Goal: Transaction & Acquisition: Download file/media

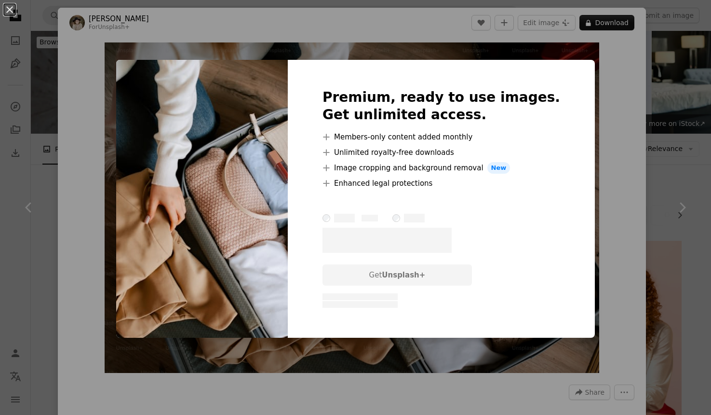
scroll to position [624, 0]
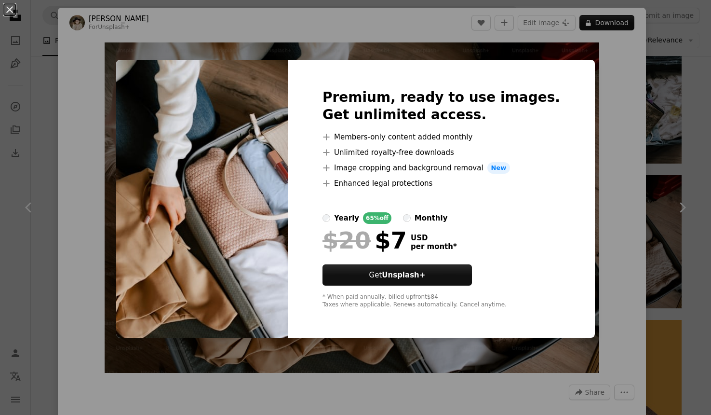
drag, startPoint x: 74, startPoint y: 55, endPoint x: 69, endPoint y: 43, distance: 13.0
click at [73, 52] on div "An X shape Premium, ready to use images. Get unlimited access. A plus sign Memb…" at bounding box center [355, 207] width 711 height 415
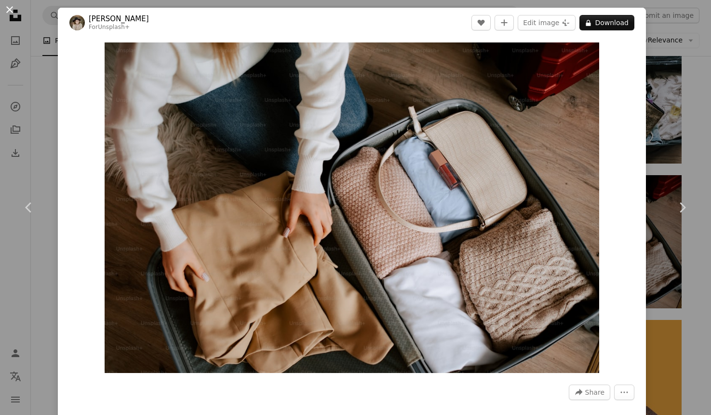
click at [7, 9] on button "An X shape" at bounding box center [10, 10] width 12 height 12
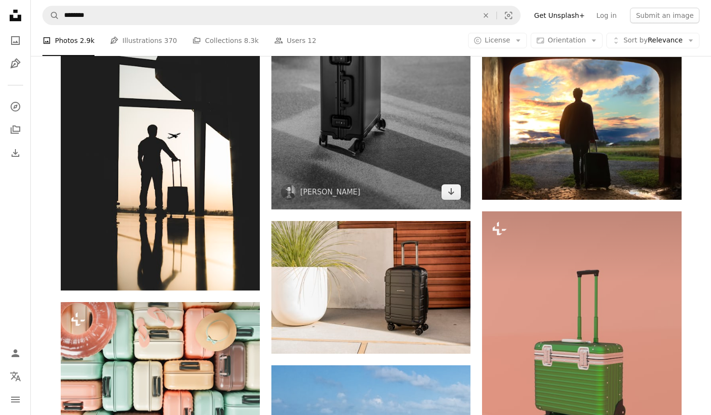
scroll to position [1102, 0]
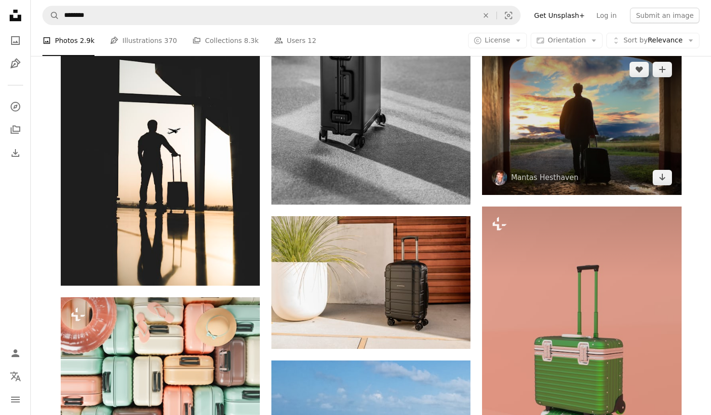
click at [567, 145] on img at bounding box center [581, 123] width 199 height 143
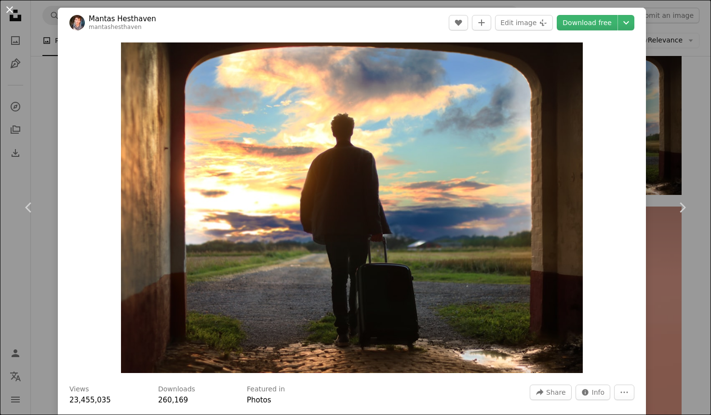
click at [11, 9] on button "An X shape" at bounding box center [10, 10] width 12 height 12
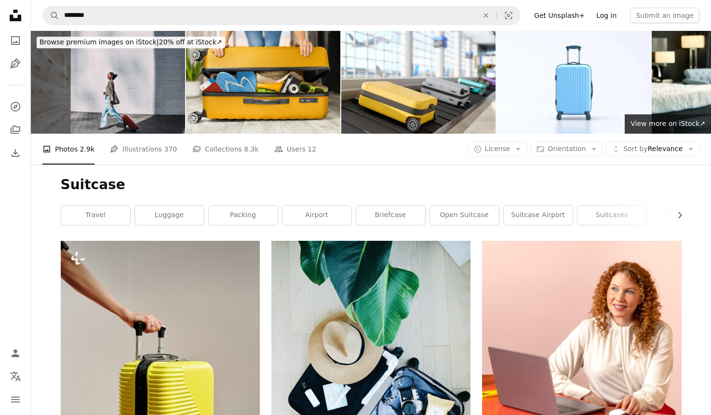
click at [611, 13] on link "Log in" at bounding box center [606, 15] width 32 height 15
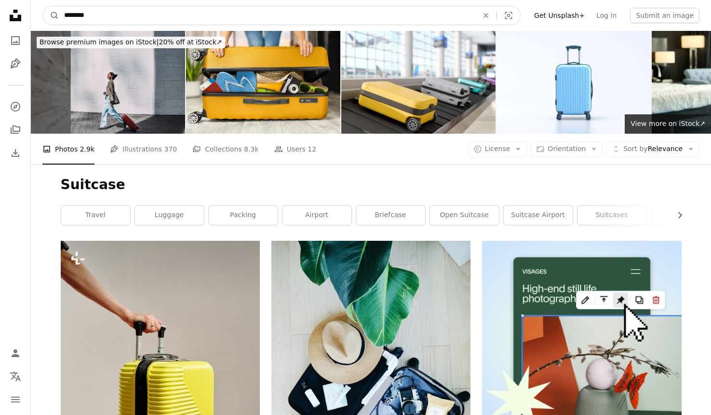
click at [169, 22] on input "********" at bounding box center [267, 15] width 416 height 18
click at [51, 15] on button "A magnifying glass" at bounding box center [51, 15] width 16 height 18
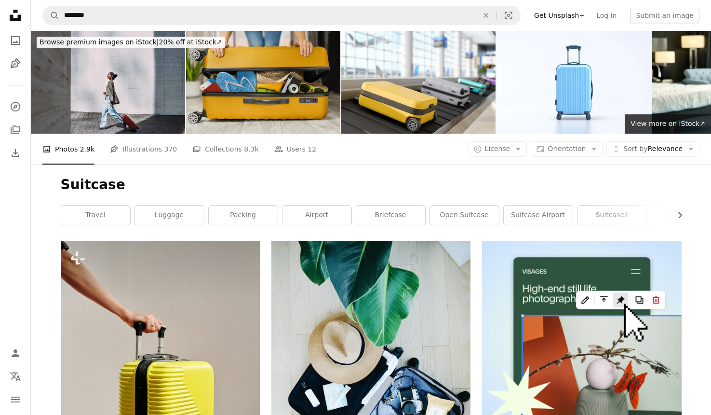
click at [281, 82] on img at bounding box center [263, 82] width 154 height 103
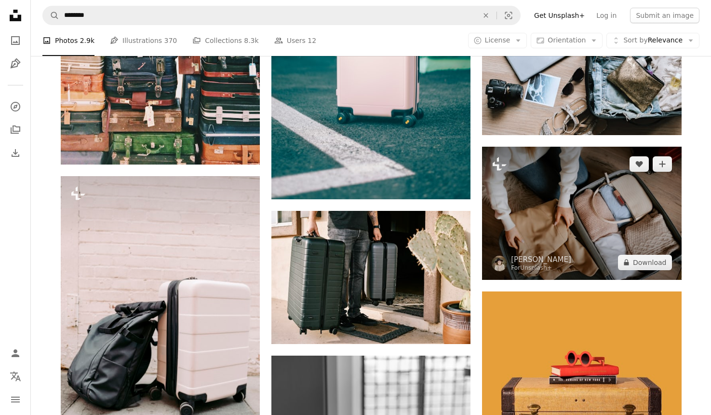
scroll to position [686, 0]
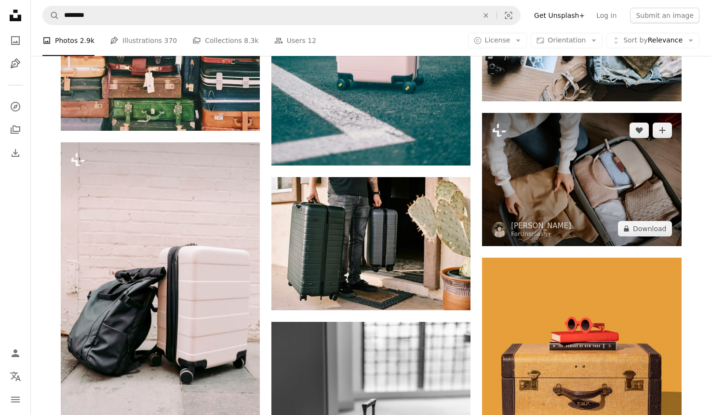
click at [595, 186] on img at bounding box center [581, 179] width 199 height 133
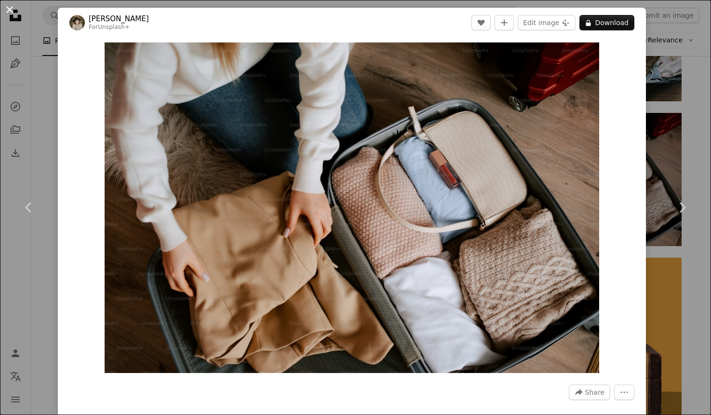
click at [12, 11] on button "An X shape" at bounding box center [10, 10] width 12 height 12
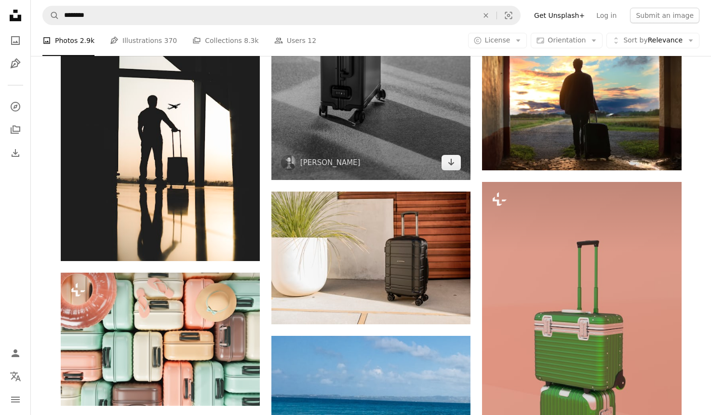
scroll to position [1131, 0]
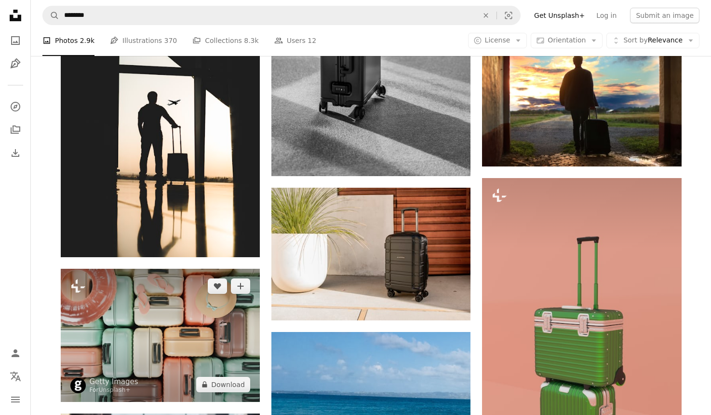
click at [184, 355] on img at bounding box center [160, 334] width 199 height 133
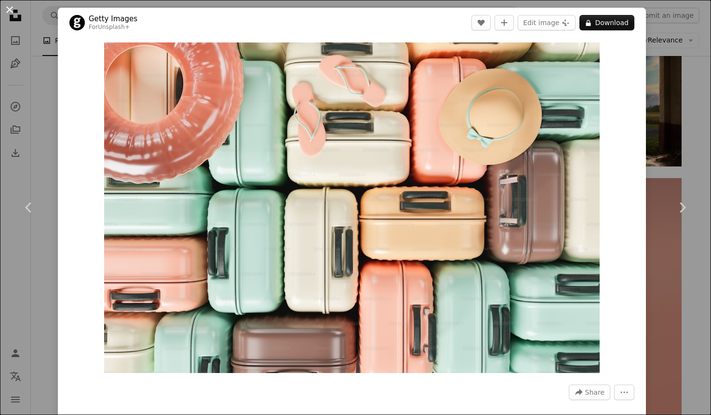
click at [10, 11] on button "An X shape" at bounding box center [10, 10] width 12 height 12
